Goal: Task Accomplishment & Management: Manage account settings

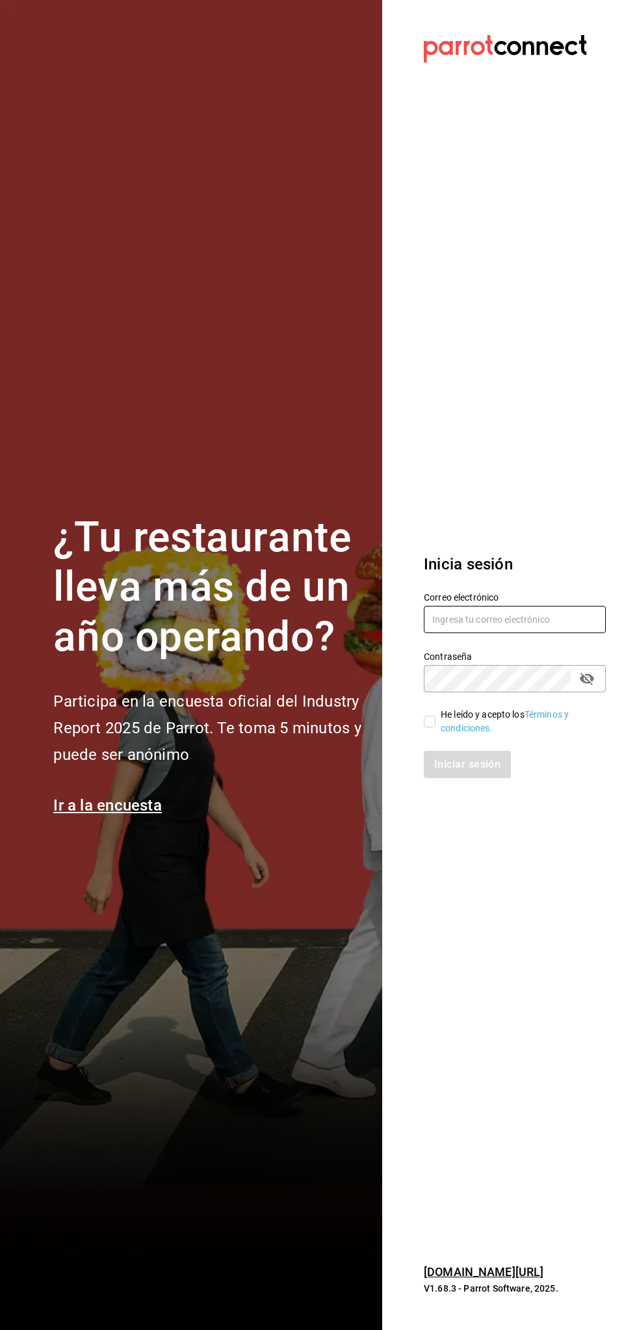
click at [492, 615] on input "text" at bounding box center [515, 619] width 182 height 27
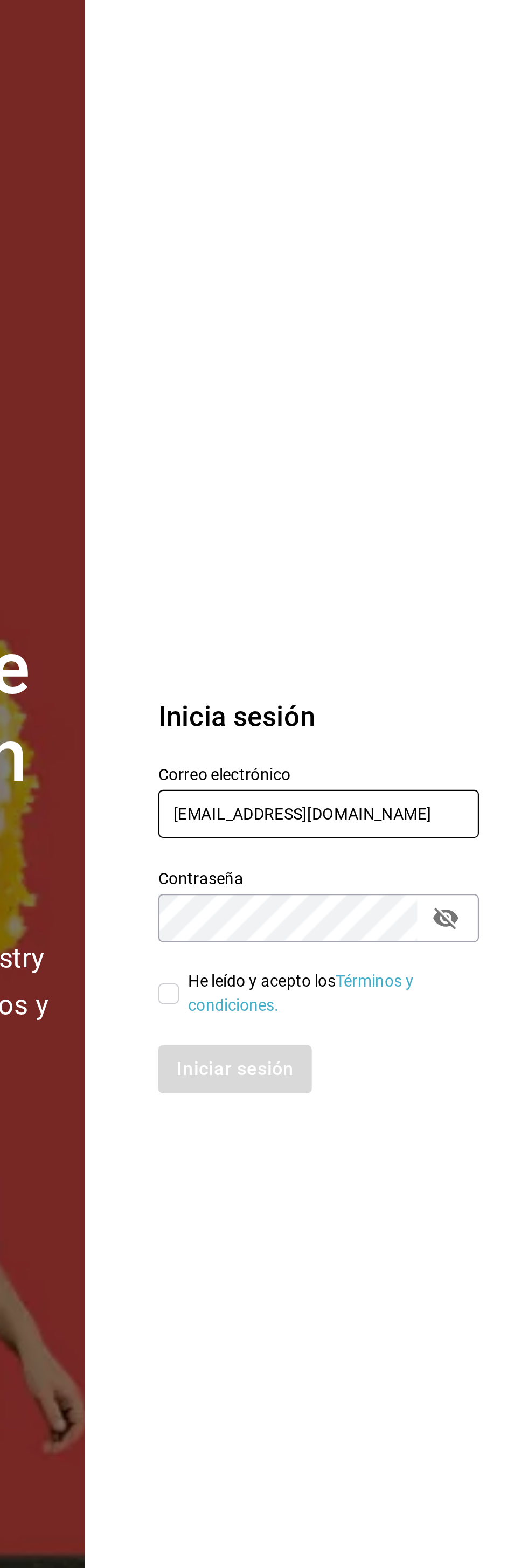
type input "[EMAIL_ADDRESS][DOMAIN_NAME]"
click at [439, 546] on section "Datos incorrectos. Verifica que tu Correo o Contraseña estén bien escritos. Ini…" at bounding box center [422, 784] width 211 height 1568
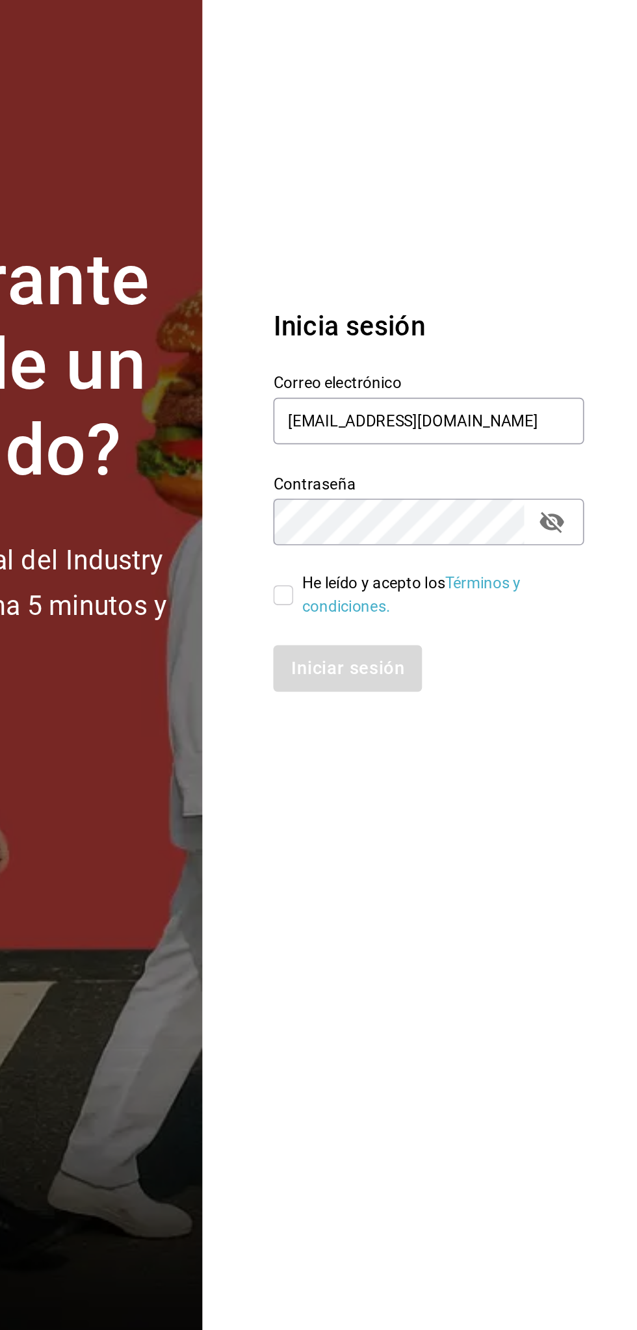
click at [507, 966] on section "Datos incorrectos. Verifica que tu Correo o Contraseña estén bien escritos. Ini…" at bounding box center [509, 665] width 255 height 1330
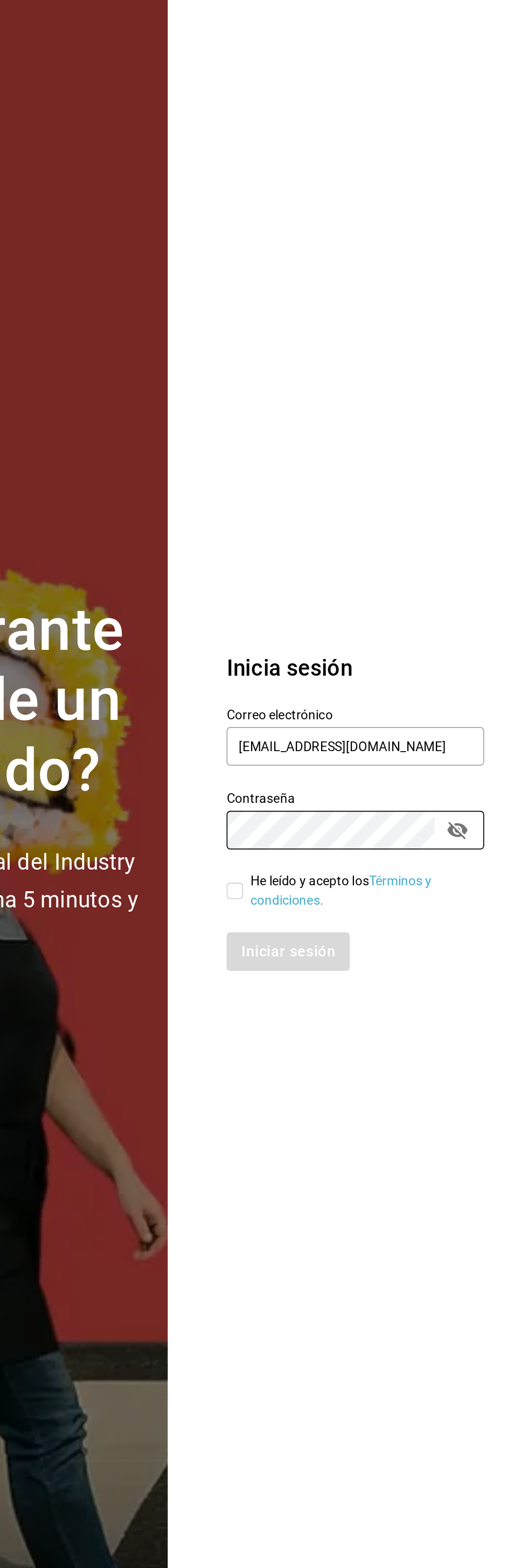
click at [359, 593] on section "Datos incorrectos. Verifica que tu Correo o Contraseña estén bien escritos. Ini…" at bounding box center [422, 784] width 211 height 1568
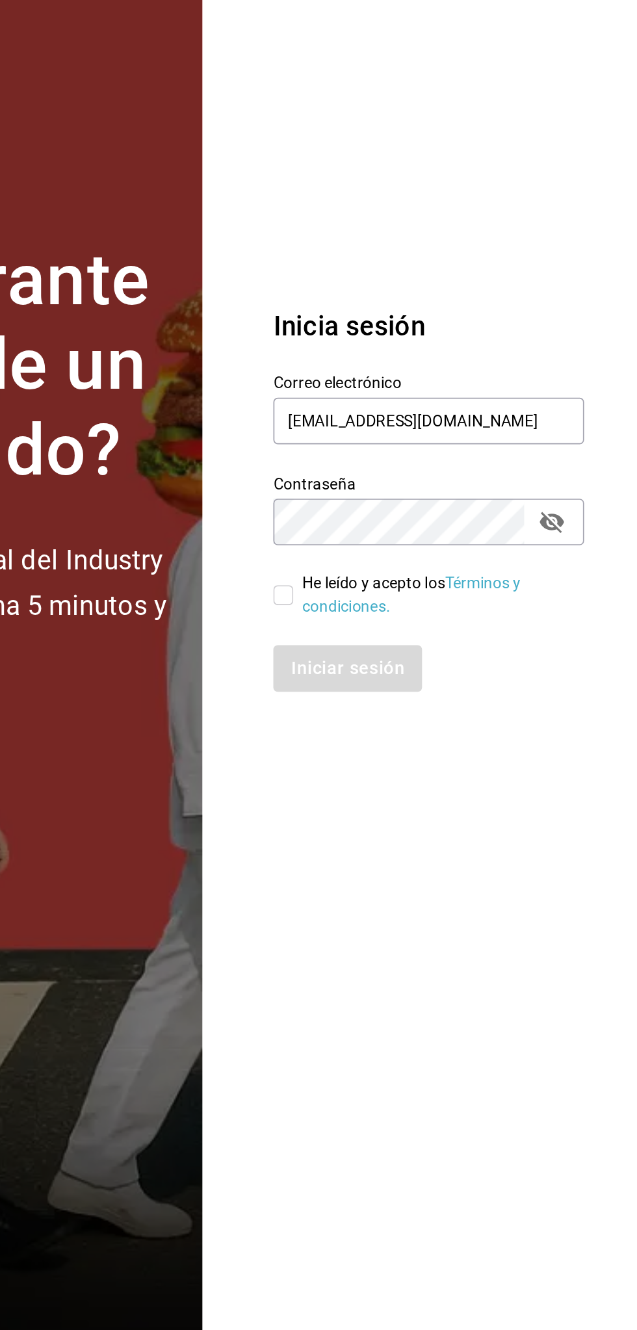
click at [426, 989] on section "Datos incorrectos. Verifica que tu Correo o Contraseña estén bien escritos. Ini…" at bounding box center [509, 665] width 255 height 1330
click at [420, 747] on div "Iniciar sesión" at bounding box center [507, 756] width 198 height 43
click at [430, 723] on input "He leído y acepto los Términos y condiciones." at bounding box center [430, 721] width 12 height 12
checkbox input "true"
click at [468, 765] on button "Iniciar sesión" at bounding box center [468, 764] width 88 height 27
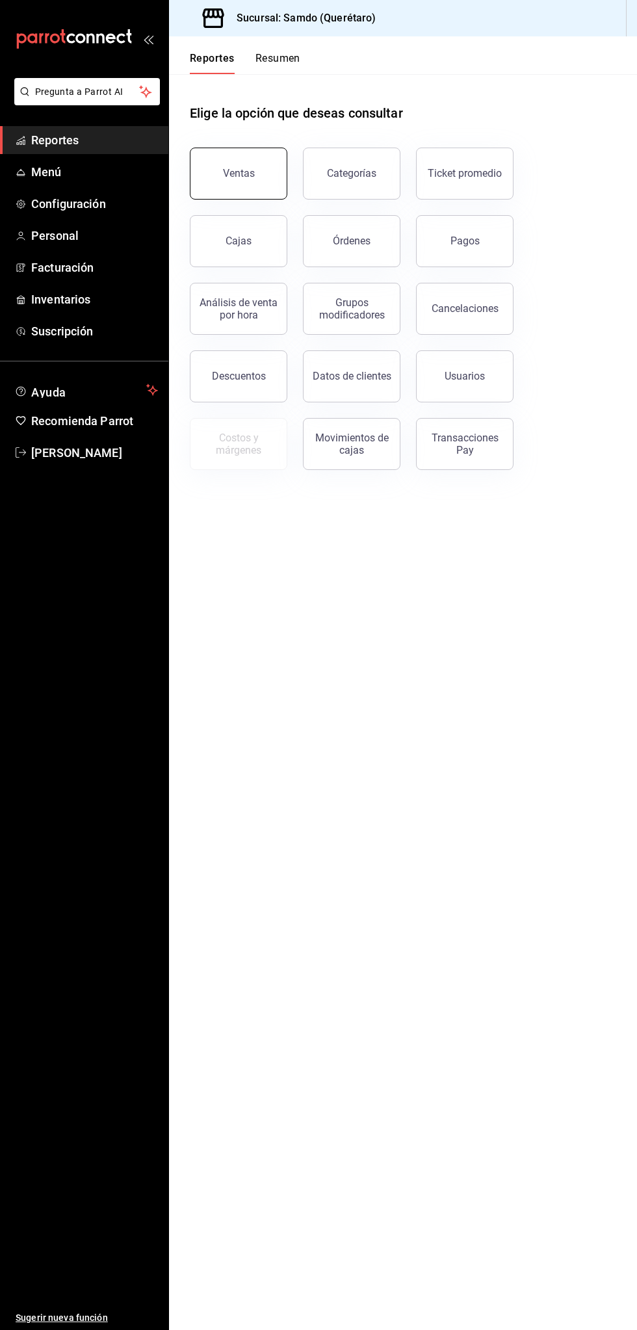
click at [251, 180] on button "Ventas" at bounding box center [238, 174] width 97 height 52
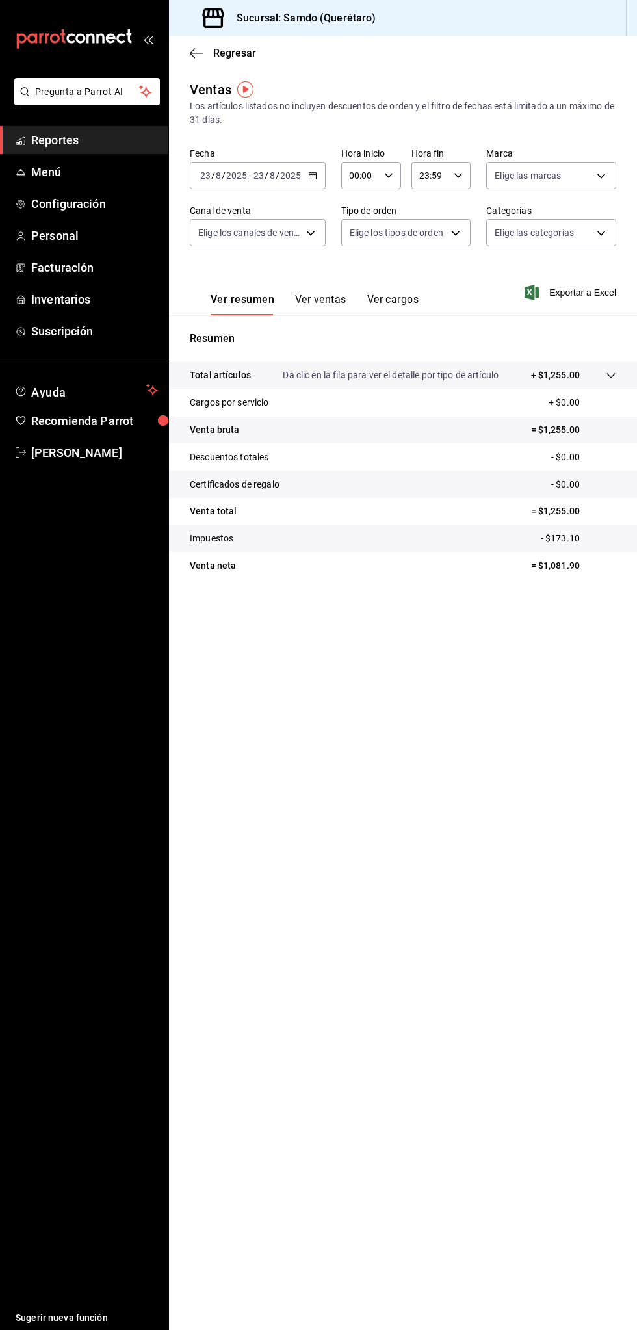
click at [322, 310] on button "Ver ventas" at bounding box center [320, 304] width 51 height 22
